Goal: Task Accomplishment & Management: Use online tool/utility

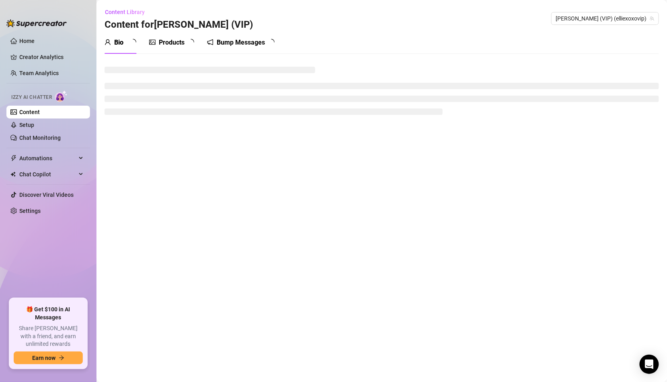
click at [0, 0] on div "Home Creator Analytics Team Analytics Izzy AI Chatter Content Setup Chat Monito…" at bounding box center [333, 191] width 667 height 382
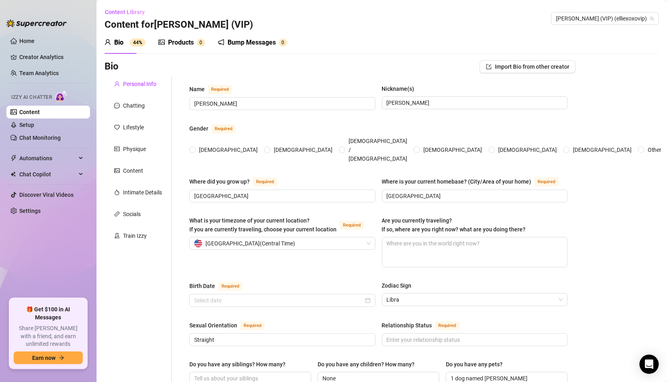
radio input "true"
type input "October 19th, 1998"
click at [37, 214] on link "Settings" at bounding box center [29, 211] width 21 height 6
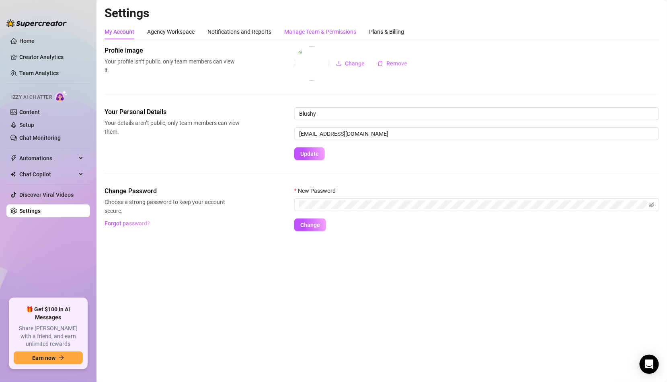
click at [319, 30] on div "Manage Team & Permissions" at bounding box center [320, 31] width 72 height 9
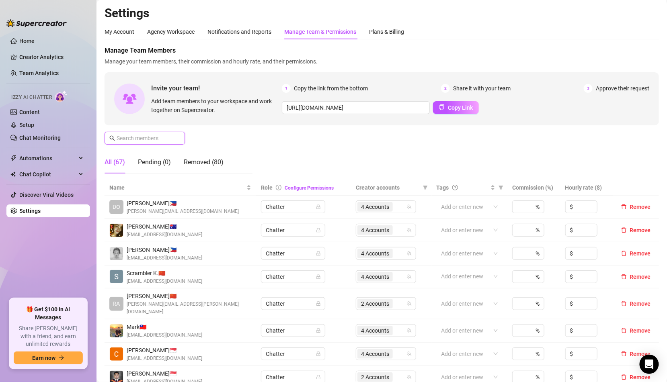
click at [172, 137] on input "text" at bounding box center [145, 138] width 57 height 9
type input "k"
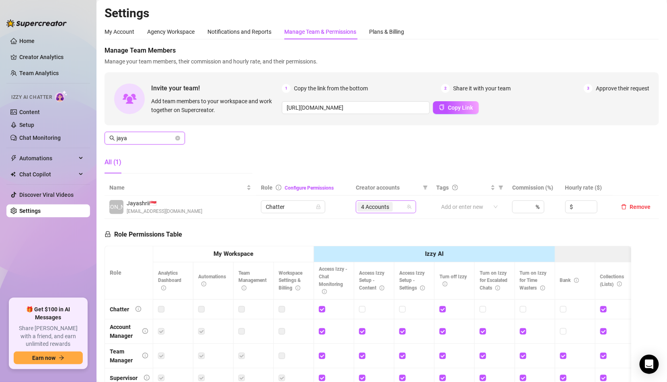
click at [400, 207] on div "4 Accounts" at bounding box center [381, 206] width 49 height 11
type input "jaya"
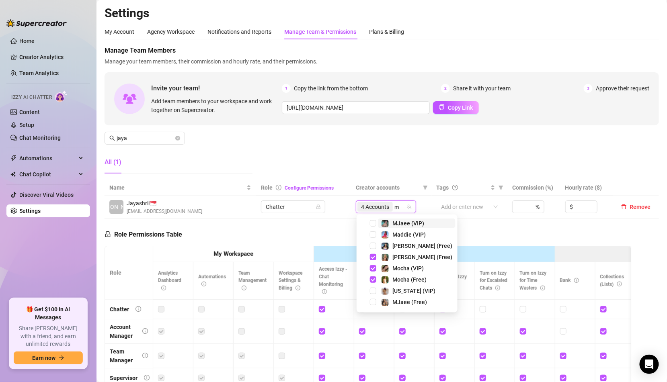
type input "mj"
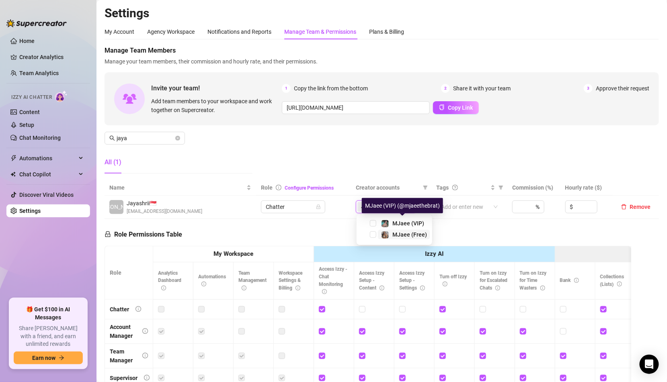
drag, startPoint x: 403, startPoint y: 222, endPoint x: 403, endPoint y: 233, distance: 10.9
click at [403, 233] on div "MJaee (VIP) MJaee (Free)" at bounding box center [395, 230] width 72 height 23
click at [403, 233] on span "MJaee (Free)" at bounding box center [409, 235] width 35 height 6
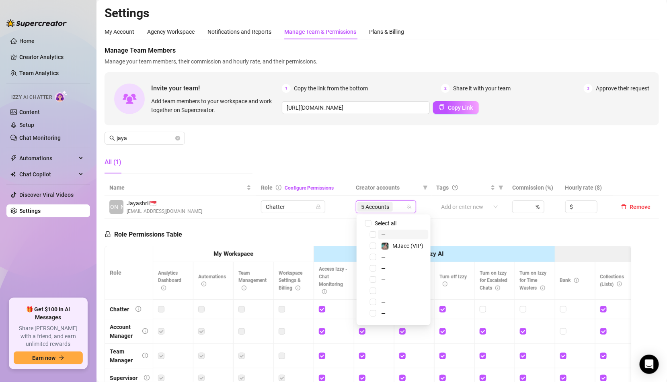
type input "m"
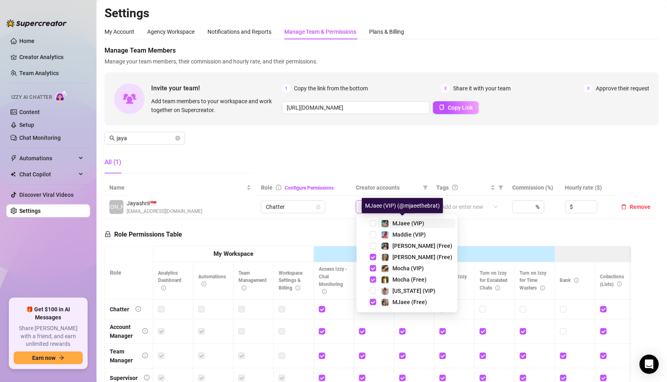
click at [404, 225] on span "MJaee (VIP)" at bounding box center [408, 223] width 32 height 6
type input "mja"
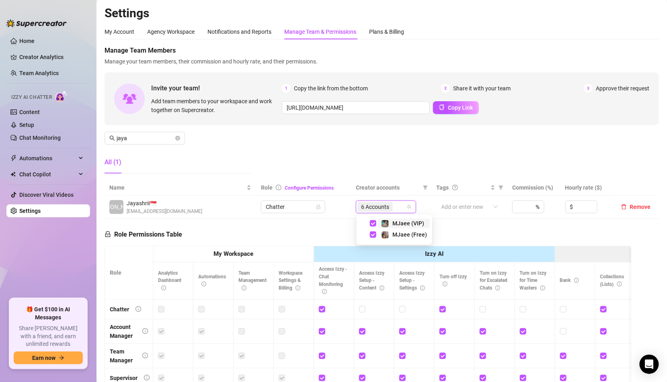
click at [294, 141] on div "Manage Team Members Manage your team members, their commission and hourly rate,…" at bounding box center [382, 113] width 554 height 134
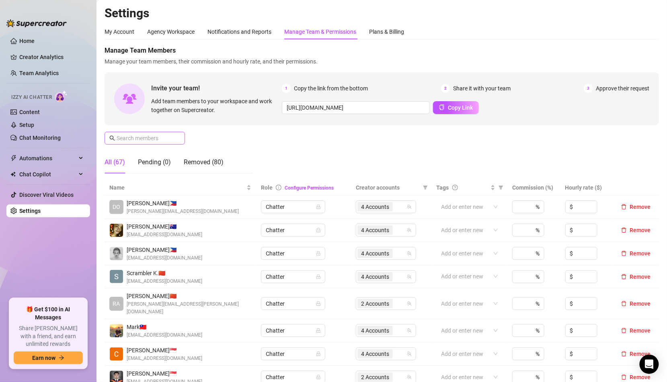
click at [159, 133] on span at bounding box center [145, 138] width 80 height 13
click at [179, 163] on div "All (67) Pending (0) Removed (80)" at bounding box center [164, 162] width 119 height 23
click at [172, 160] on div "All (67) Pending (0) Removed (80)" at bounding box center [164, 162] width 119 height 23
click at [193, 160] on div "Removed (80)" at bounding box center [204, 163] width 40 height 10
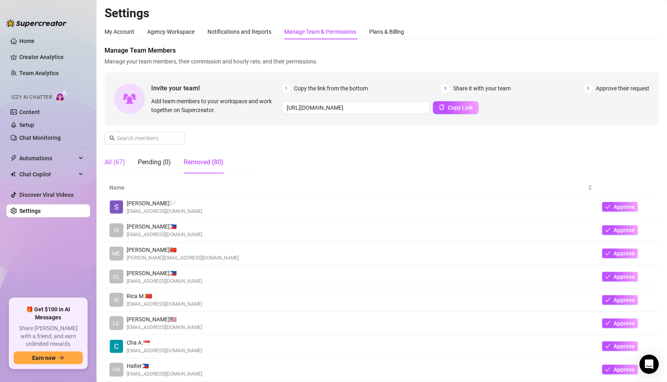
click at [119, 158] on div "All (67)" at bounding box center [115, 163] width 20 height 10
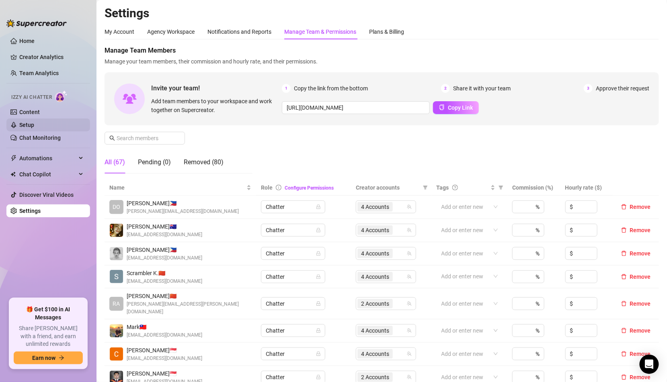
click at [34, 122] on link "Setup" at bounding box center [26, 125] width 15 height 6
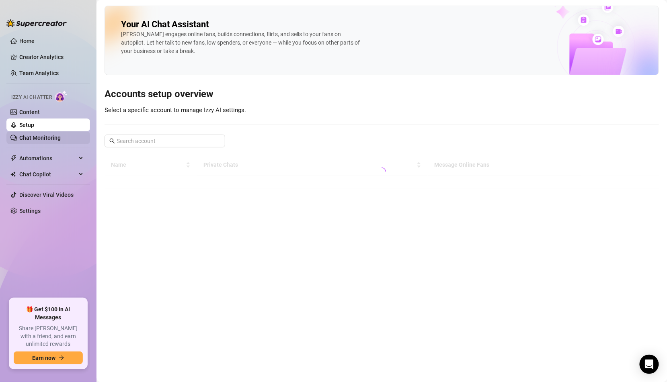
click at [61, 136] on link "Chat Monitoring" at bounding box center [39, 138] width 41 height 6
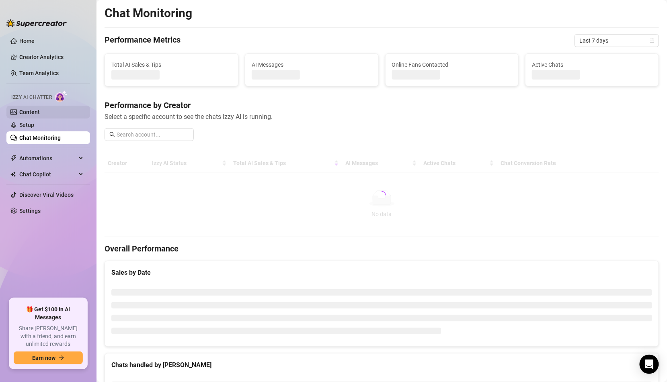
click at [40, 112] on link "Content" at bounding box center [29, 112] width 20 height 6
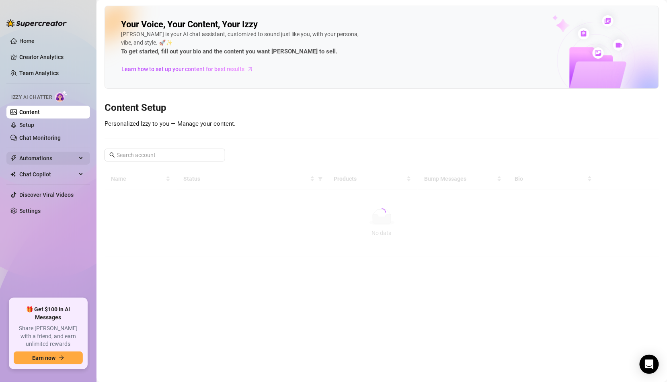
click at [60, 158] on span "Automations" at bounding box center [47, 158] width 57 height 13
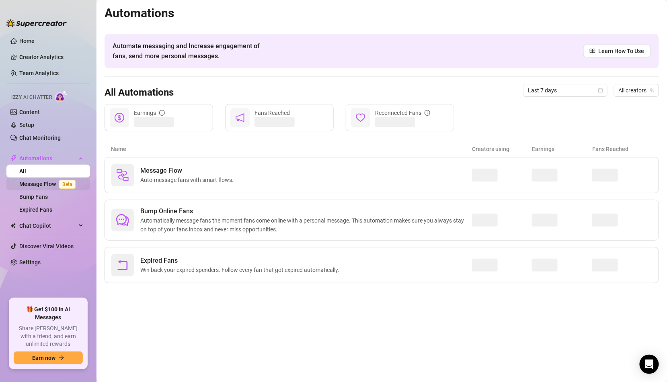
click at [66, 180] on span "Beta" at bounding box center [67, 184] width 16 height 9
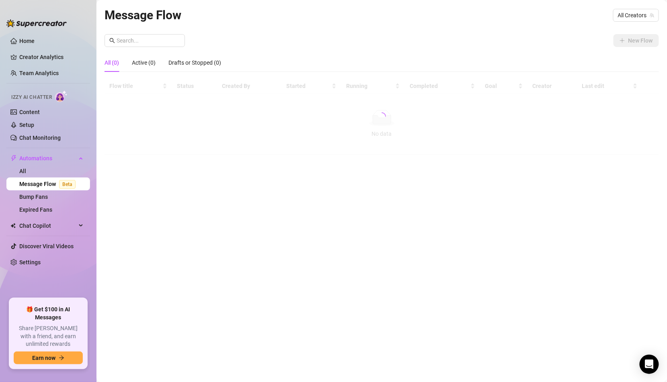
click at [571, 41] on div "New Flow" at bounding box center [382, 40] width 554 height 13
click at [130, 61] on div "All (0) Active (0) Drafts or Stopped (0)" at bounding box center [163, 62] width 117 height 18
click at [146, 62] on div "Active (0)" at bounding box center [144, 62] width 24 height 9
click at [118, 61] on div "All (0)" at bounding box center [112, 62] width 14 height 9
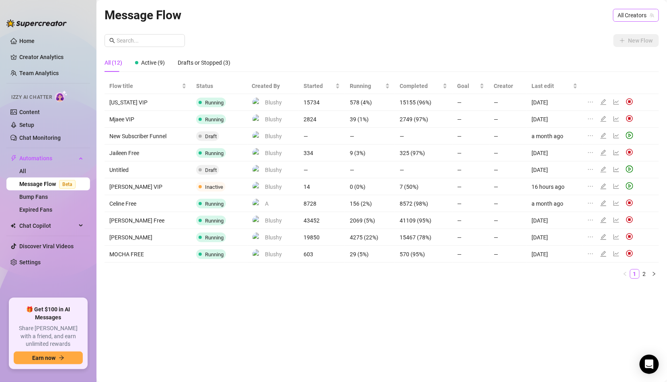
click at [361, 212] on td "156 (2%)" at bounding box center [370, 203] width 50 height 17
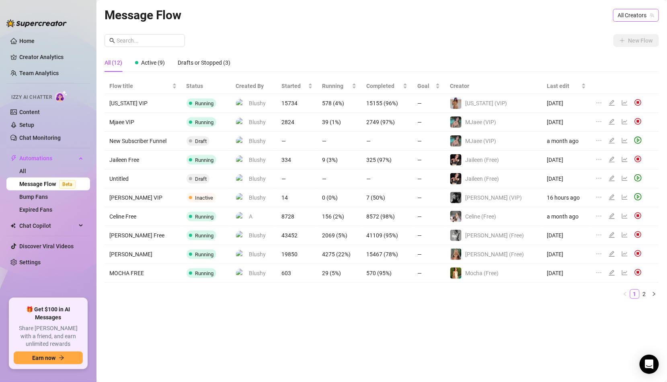
click at [641, 17] on span "All Creators" at bounding box center [636, 15] width 36 height 12
type input "mjae"
click at [636, 156] on img at bounding box center [637, 159] width 7 height 7
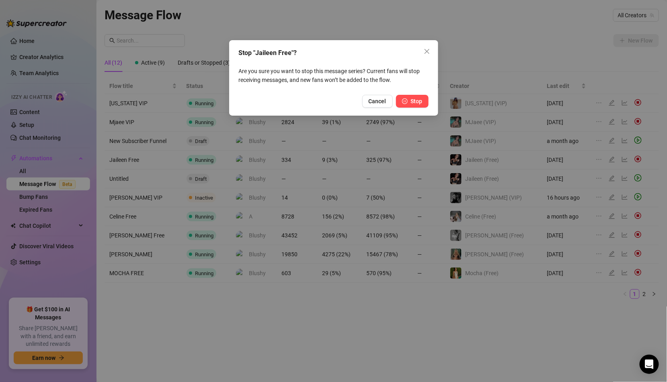
click at [416, 102] on span "Stop" at bounding box center [417, 101] width 12 height 6
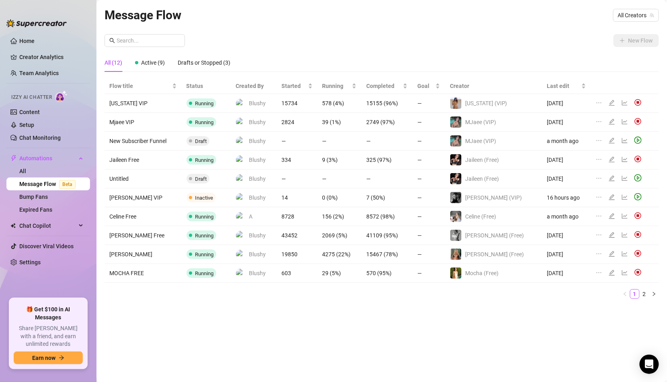
click at [635, 157] on img at bounding box center [637, 159] width 7 height 7
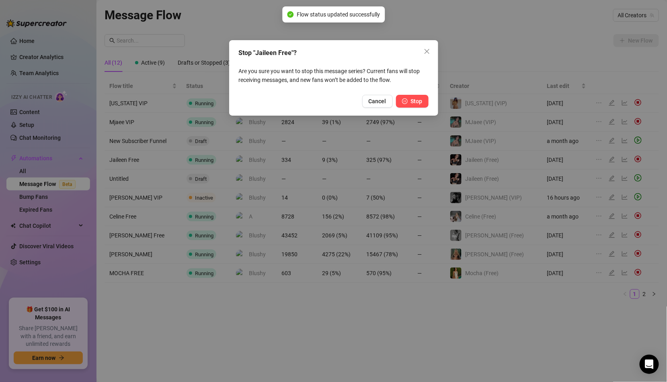
click at [413, 98] on span "Stop" at bounding box center [417, 101] width 12 height 6
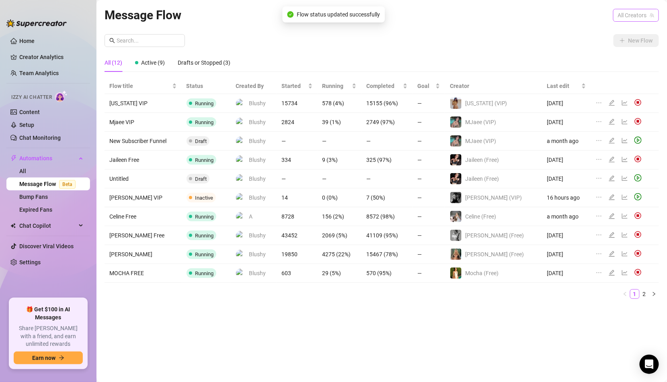
click at [633, 15] on span "All Creators" at bounding box center [636, 15] width 36 height 12
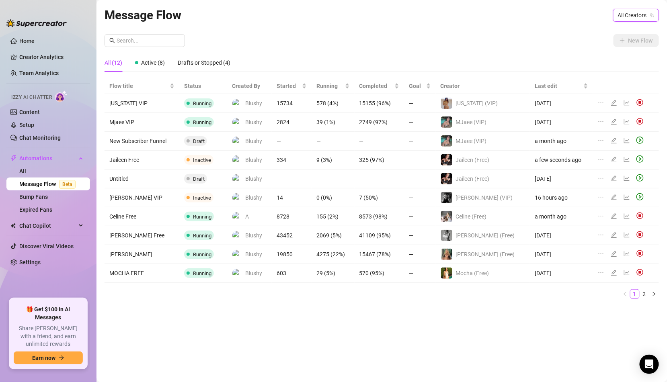
click at [634, 12] on span "All Creators" at bounding box center [636, 15] width 36 height 12
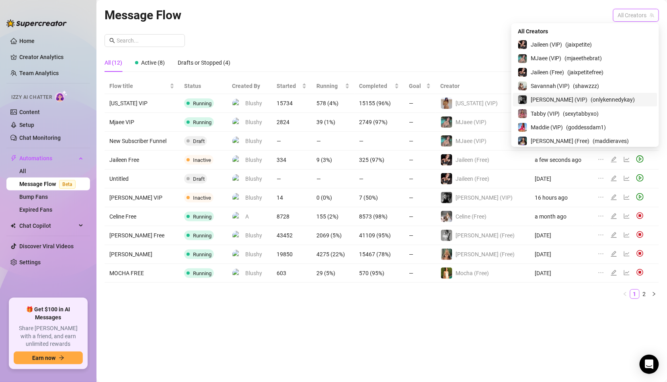
scroll to position [206, 0]
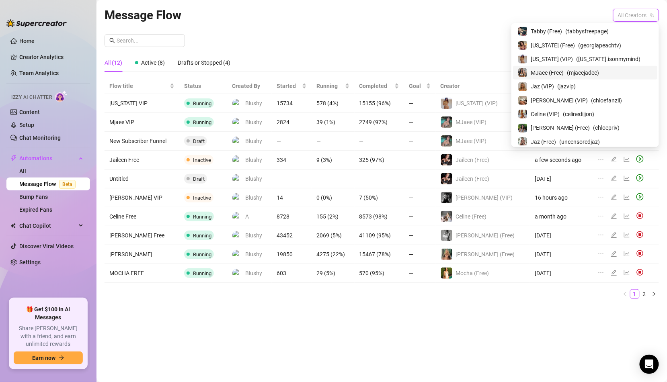
click at [564, 70] on span "MJaee (Free)" at bounding box center [547, 72] width 33 height 9
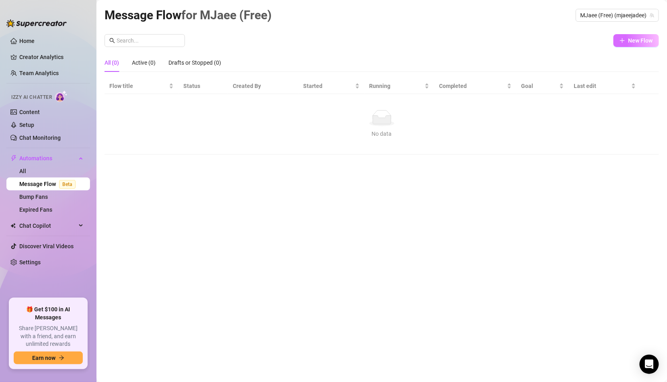
click at [627, 40] on button "New Flow" at bounding box center [635, 40] width 45 height 13
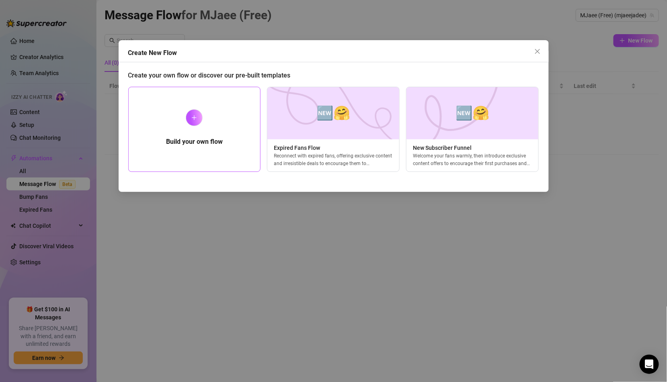
click at [215, 121] on div "Build your own flow" at bounding box center [194, 129] width 133 height 85
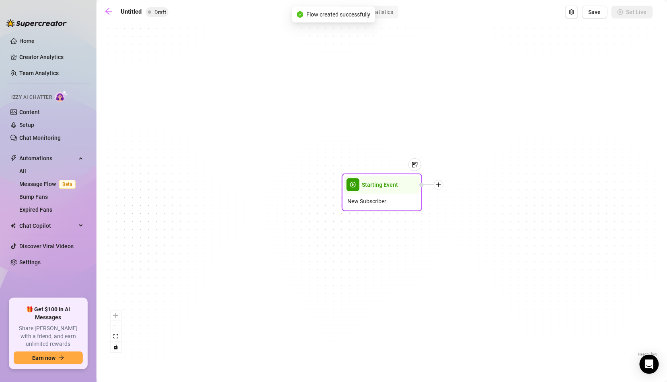
click at [378, 192] on div "Starting Event" at bounding box center [382, 185] width 76 height 18
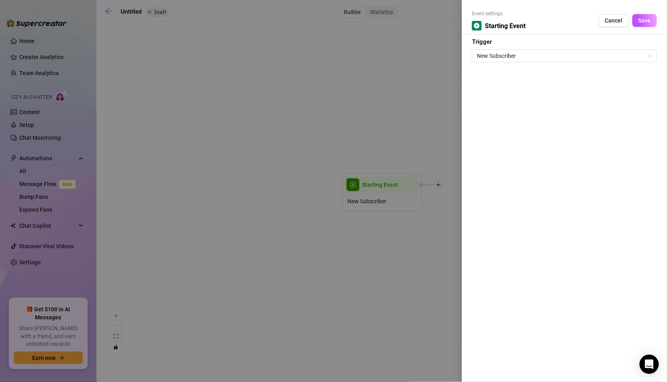
click at [358, 183] on div at bounding box center [333, 191] width 667 height 382
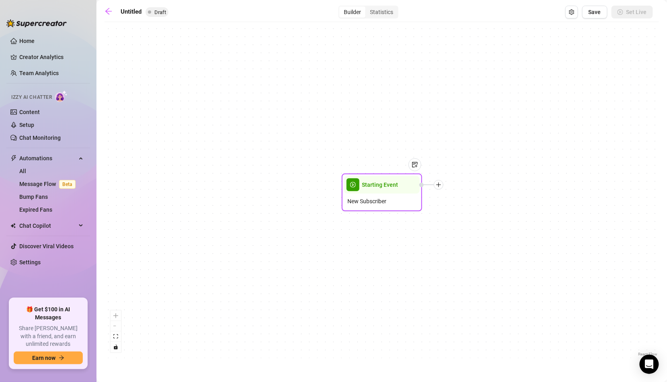
click at [437, 188] on div at bounding box center [439, 185] width 10 height 10
click at [476, 184] on div "Time Delay" at bounding box center [478, 186] width 59 height 14
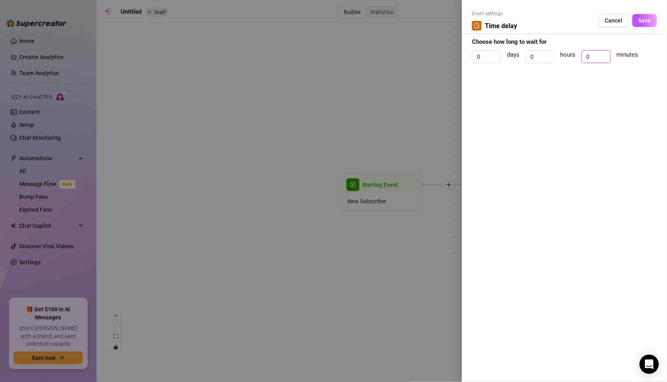
drag, startPoint x: 599, startPoint y: 57, endPoint x: 569, endPoint y: 57, distance: 29.7
click at [569, 57] on div "0 days 0 hours 0 minutes" at bounding box center [564, 60] width 185 height 20
type input "2"
click at [652, 18] on button "Save" at bounding box center [644, 20] width 25 height 13
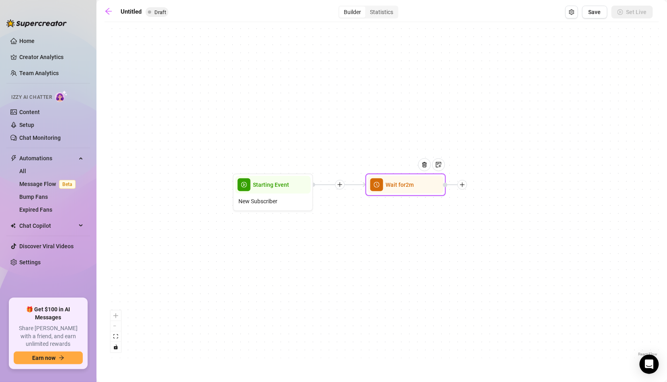
drag, startPoint x: 519, startPoint y: 124, endPoint x: 298, endPoint y: 125, distance: 220.7
click at [298, 125] on div "Wait for 2m Starting Event New Subscriber" at bounding box center [382, 192] width 554 height 332
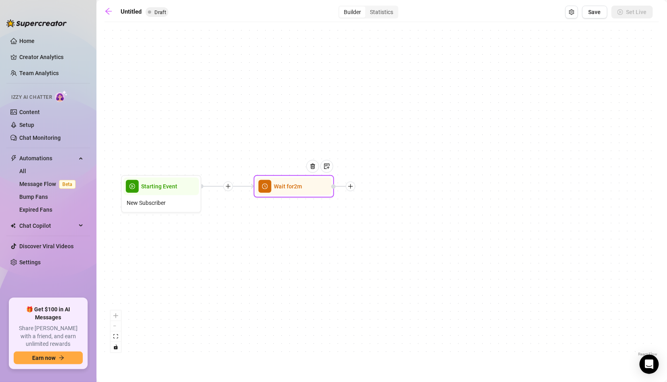
click at [354, 186] on div at bounding box center [351, 187] width 10 height 10
click at [389, 215] on div "Message" at bounding box center [390, 215] width 59 height 14
click at [377, 214] on div "Message" at bounding box center [390, 215] width 59 height 14
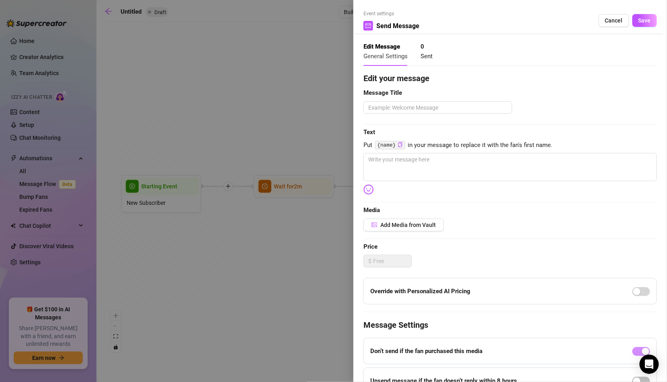
click at [443, 115] on div "Edit your message Message Title Text Put {name} in your message to replace it w…" at bounding box center [509, 248] width 293 height 352
click at [438, 107] on textarea at bounding box center [437, 107] width 149 height 12
type textarea "W"
type textarea "W1"
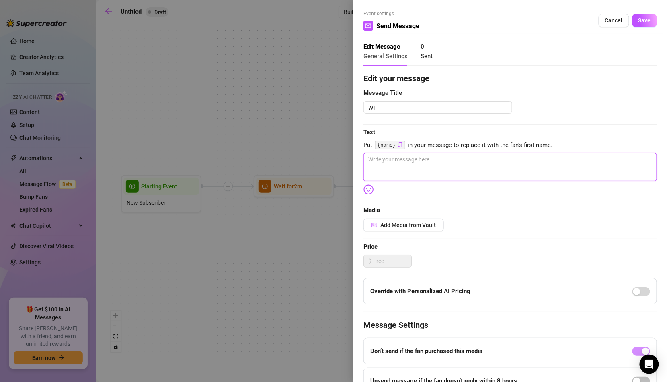
click at [428, 157] on textarea at bounding box center [509, 167] width 293 height 28
paste textarea "I'm sooo glad that you're here! Welcome to my page 😘"
type textarea "I'm sooo glad that you're here! Welcome to my page 😘"
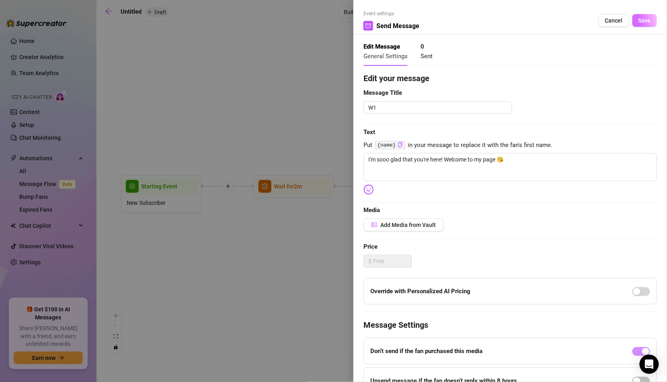
click at [641, 18] on span "Save" at bounding box center [644, 20] width 12 height 6
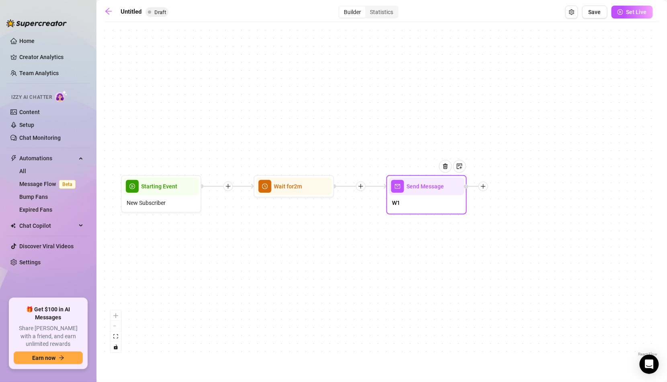
click at [483, 188] on icon "plus" at bounding box center [483, 187] width 6 height 6
click at [515, 216] on div "Message" at bounding box center [523, 215] width 59 height 14
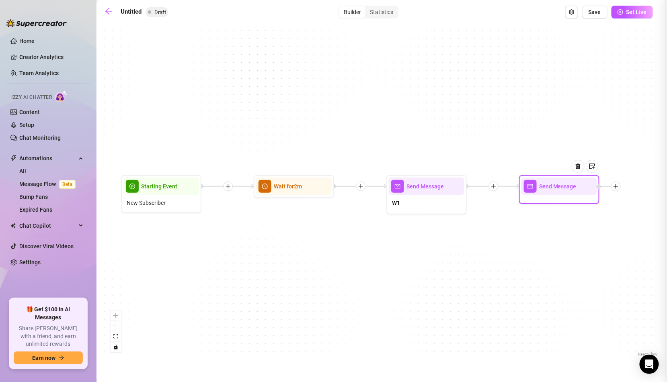
type textarea "Write your message here"
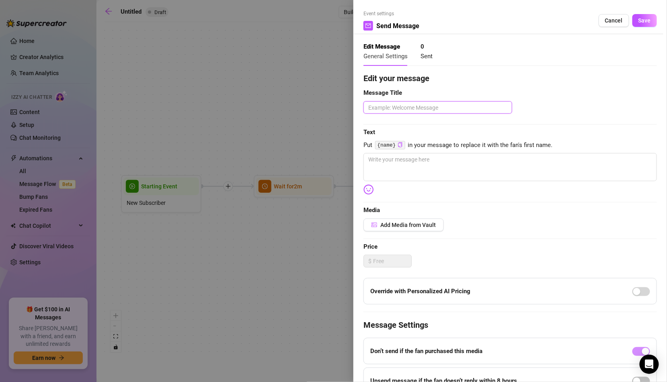
click at [433, 113] on textarea at bounding box center [437, 107] width 149 height 12
type textarea "W"
type textarea "W2"
click at [428, 158] on textarea at bounding box center [509, 167] width 293 height 28
click at [461, 169] on textarea at bounding box center [509, 167] width 293 height 28
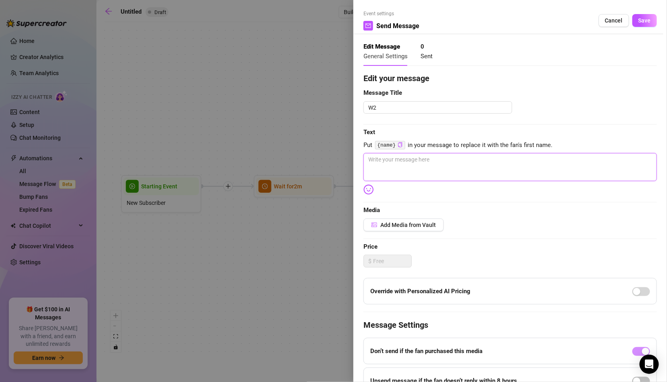
paste textarea "Be honest... was it my lips or my tits that caught your eye?"
type textarea "Be honest... was it my lips or my tits that caught your eye?"
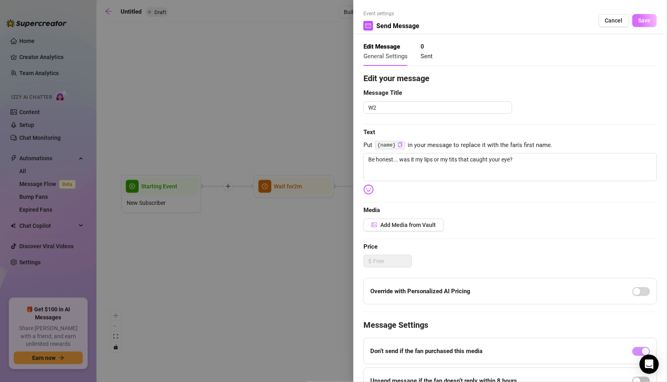
click at [646, 16] on button "Save" at bounding box center [644, 20] width 25 height 13
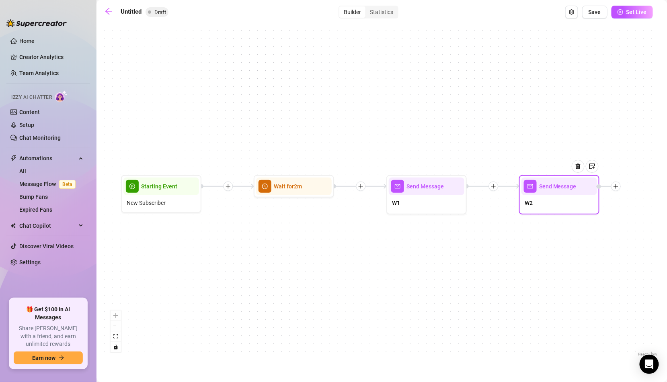
click at [616, 189] on icon "plus" at bounding box center [616, 187] width 6 height 6
click at [643, 190] on div "Time Delay" at bounding box center [655, 187] width 59 height 14
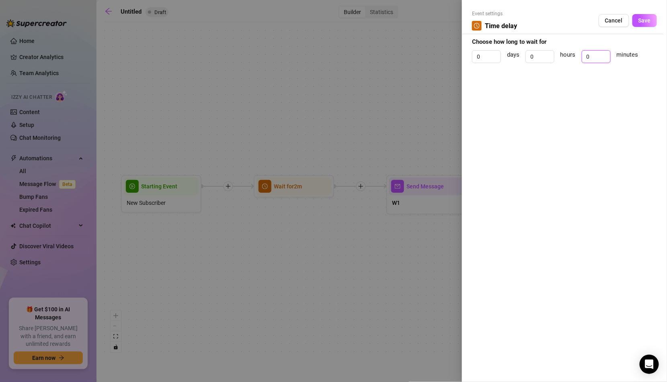
drag, startPoint x: 601, startPoint y: 55, endPoint x: 503, endPoint y: 45, distance: 98.2
click at [503, 45] on form "Event settings Time delay Cancel Save Choose how long to wait for 0 days 0 hour…" at bounding box center [564, 40] width 185 height 60
type input "20"
click at [650, 17] on span "Save" at bounding box center [644, 20] width 12 height 6
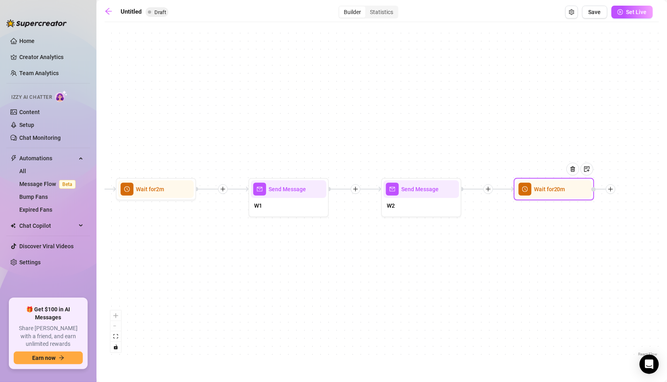
drag, startPoint x: 542, startPoint y: 69, endPoint x: 352, endPoint y: 71, distance: 190.1
click at [352, 71] on div "Wait for 20m Send Message W2 Send Message W1 Wait for 2m Starting Event New Sub…" at bounding box center [382, 192] width 554 height 332
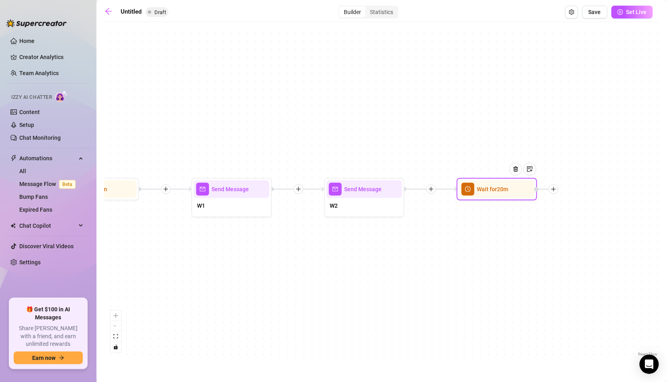
click at [557, 187] on div at bounding box center [554, 189] width 10 height 10
click at [589, 215] on div "Message" at bounding box center [593, 218] width 59 height 14
type textarea "Write your message here"
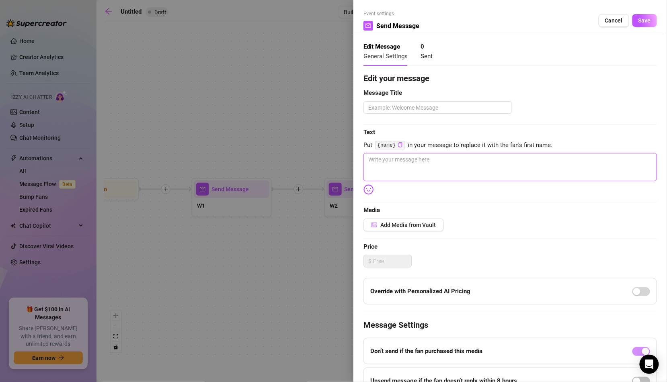
click at [472, 163] on textarea at bounding box center [509, 167] width 293 height 28
paste textarea "Come onnn show me that you can keep up 😈"
type textarea "Come onnn show me that you can keep up 😈"
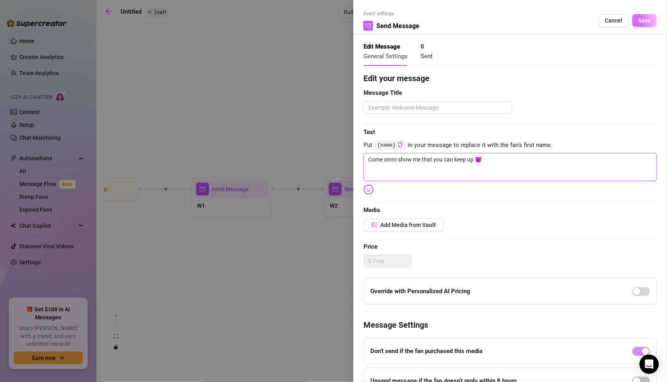
type textarea "Come onnn show me that you can keep up 😈"
click at [636, 23] on button "Save" at bounding box center [644, 20] width 25 height 13
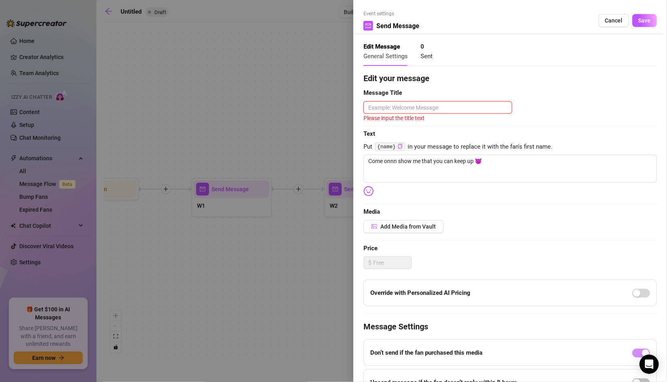
click at [471, 108] on textarea at bounding box center [437, 107] width 149 height 12
type textarea "F"
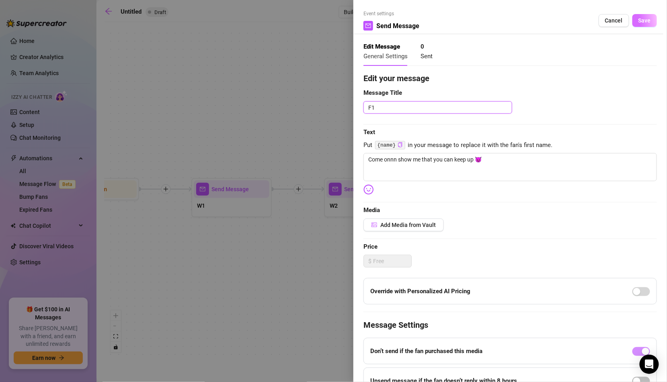
type textarea "F1"
click at [642, 16] on button "Save" at bounding box center [644, 20] width 25 height 13
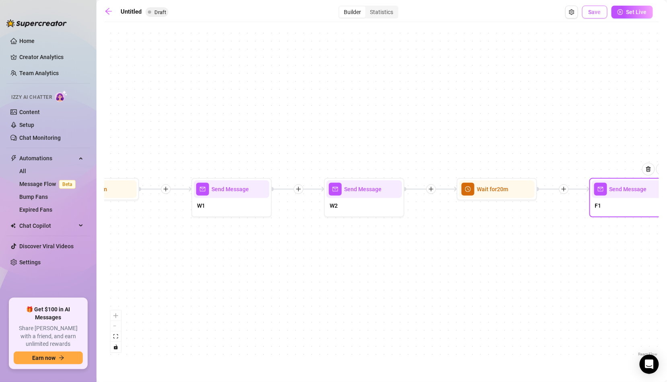
click at [586, 10] on button "Save" at bounding box center [594, 12] width 25 height 13
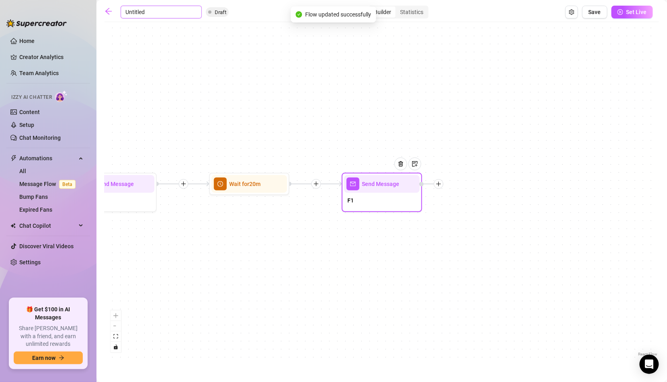
click at [135, 12] on input "Untitled" at bounding box center [161, 12] width 81 height 13
type input "Mjaee FR"
click at [154, 13] on input "Mjaee FRE" at bounding box center [161, 12] width 81 height 13
type input "Mjaee FREe"
click at [151, 14] on input "Mjaee FREe" at bounding box center [161, 12] width 81 height 13
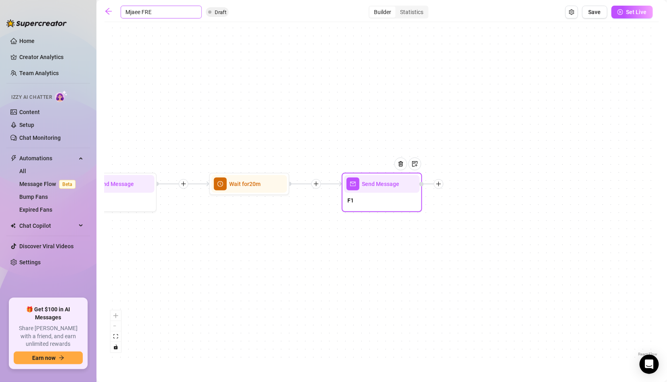
type input "Mjaee FREE"
click at [268, 80] on div "Send Message F1 Wait for 20m Send Message W2 Send Message W1 Wait for 2m Starti…" at bounding box center [382, 192] width 554 height 332
click at [604, 12] on button "Save" at bounding box center [594, 12] width 25 height 13
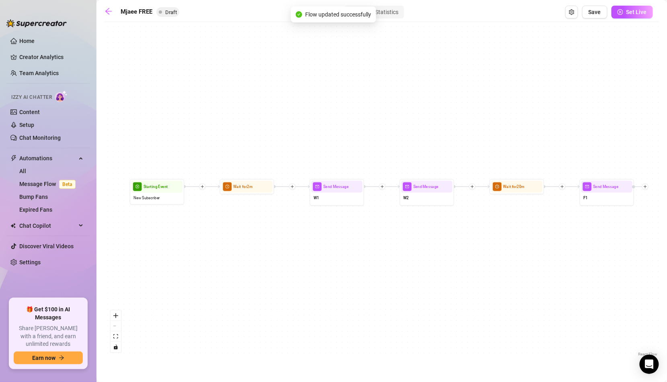
click at [626, 12] on button "Set Live" at bounding box center [631, 12] width 41 height 13
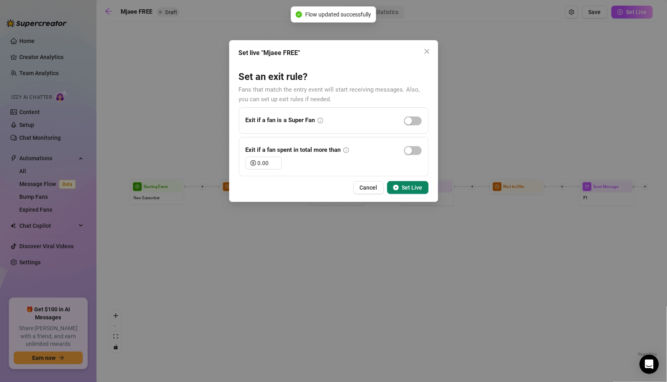
click at [405, 187] on span "Set Live" at bounding box center [412, 187] width 20 height 6
